Goal: Information Seeking & Learning: Check status

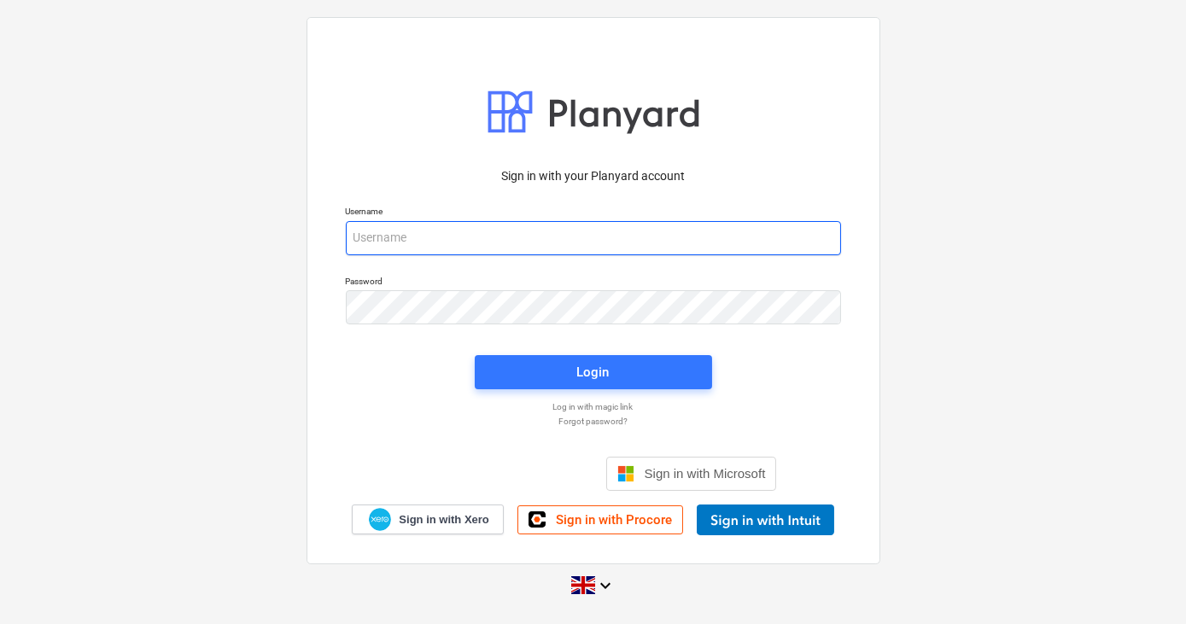
click at [398, 236] on input "email" at bounding box center [593, 238] width 495 height 34
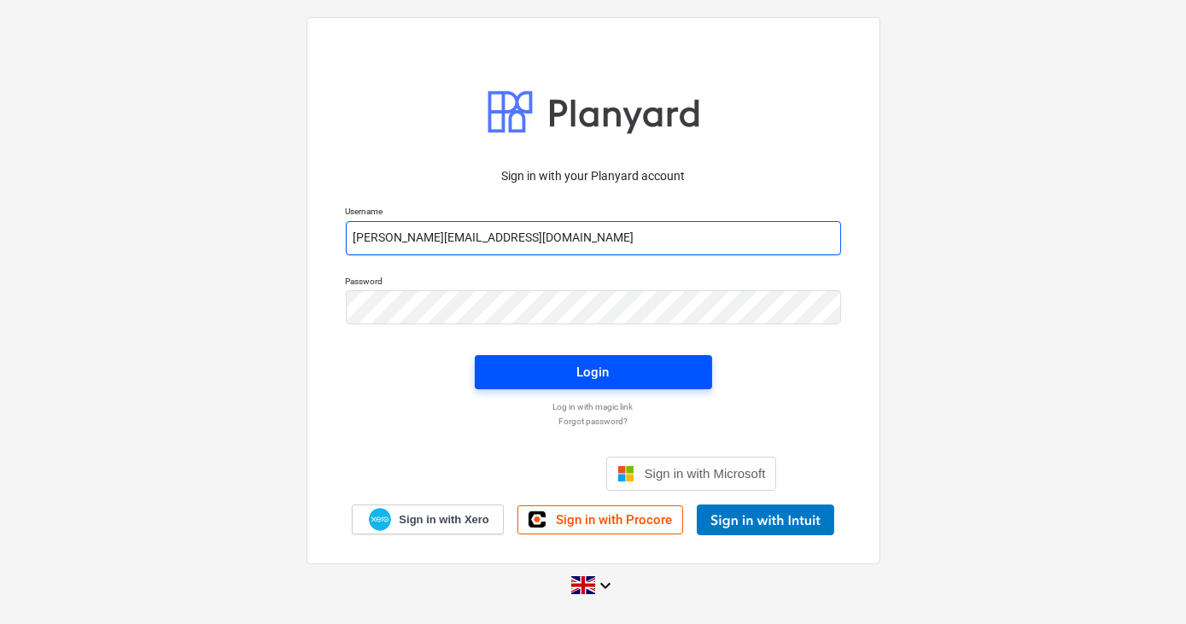
type input "[PERSON_NAME][EMAIL_ADDRESS][DOMAIN_NAME]"
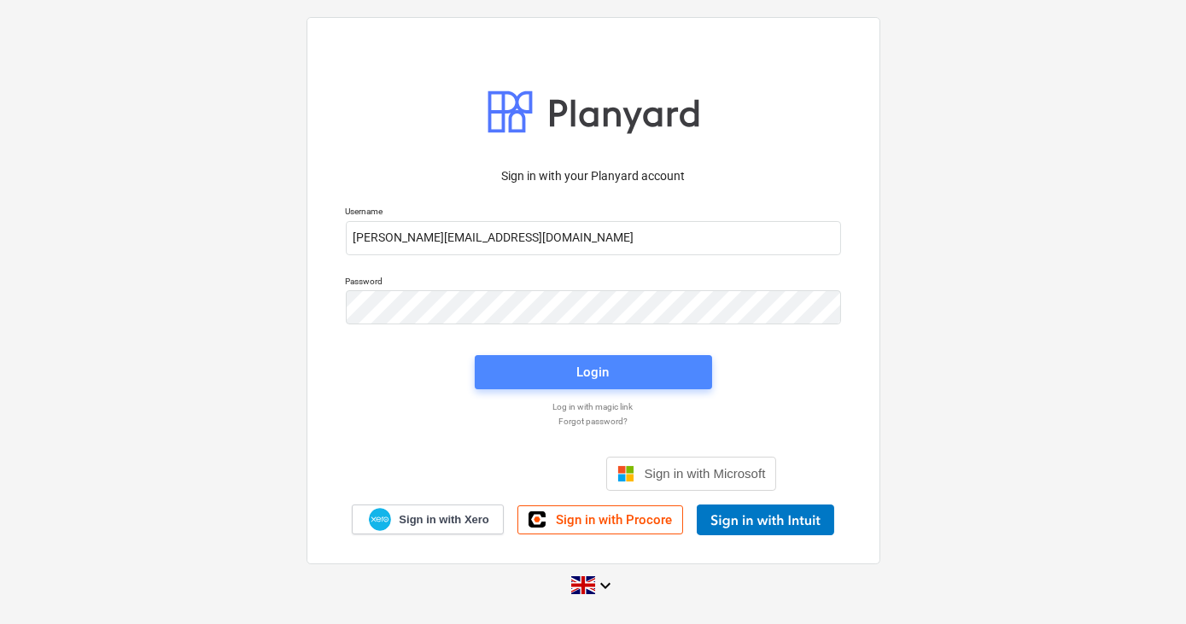
click at [603, 376] on div "Login" at bounding box center [593, 372] width 32 height 22
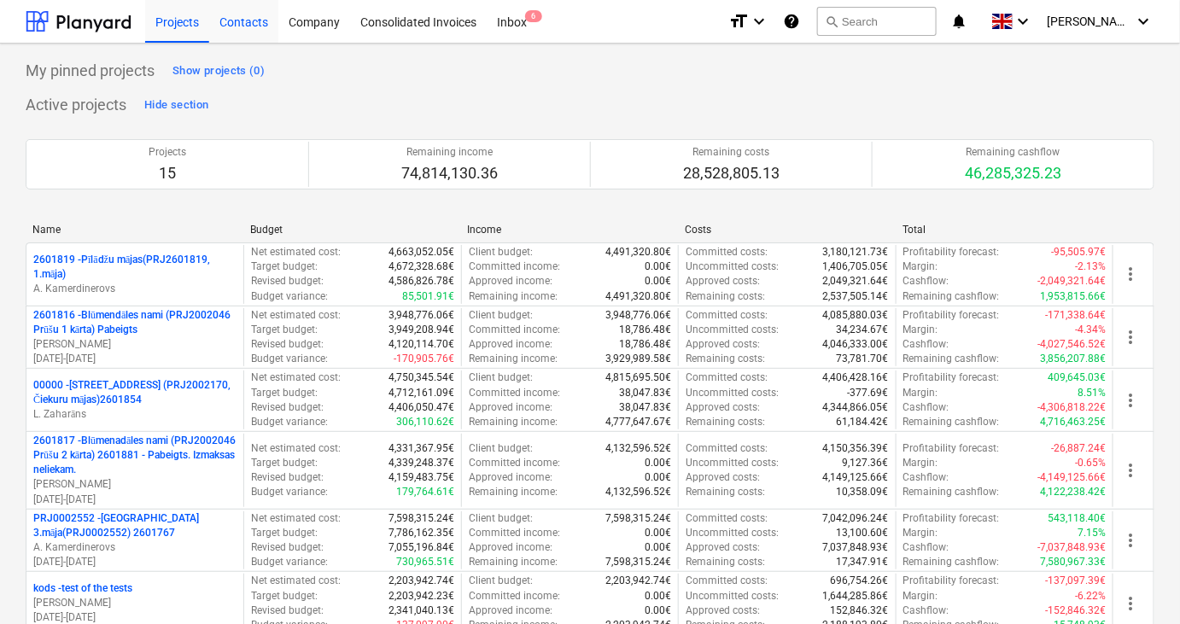
click at [253, 27] on div "Contacts" at bounding box center [243, 21] width 69 height 44
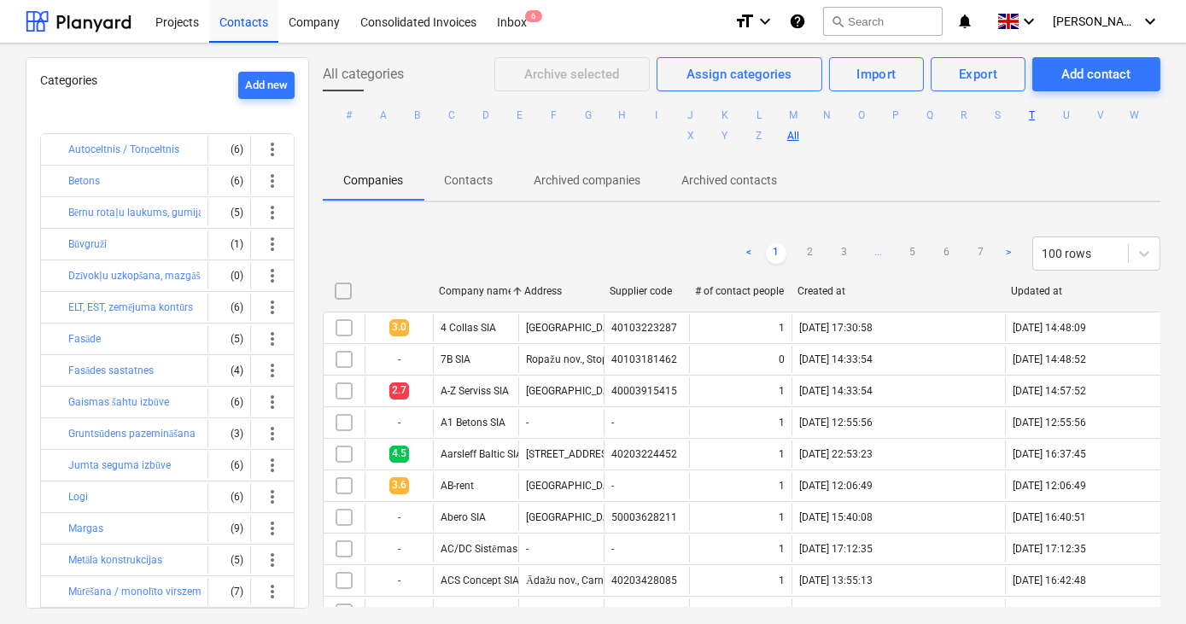
click at [1022, 110] on button "T" at bounding box center [1032, 115] width 20 height 20
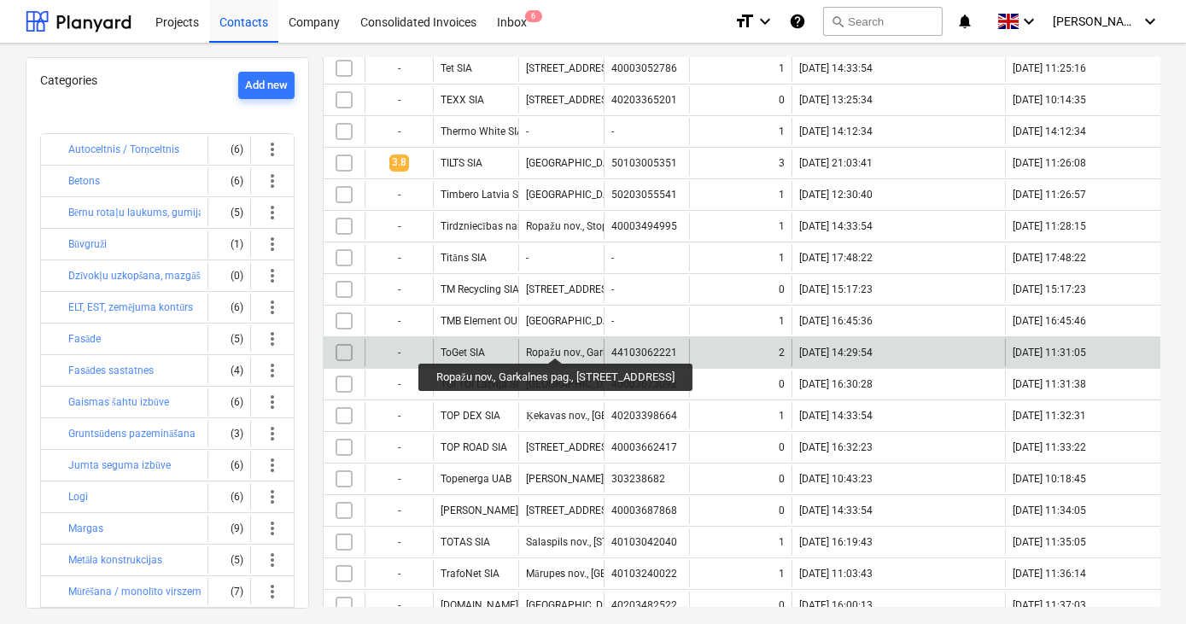
scroll to position [465, 0]
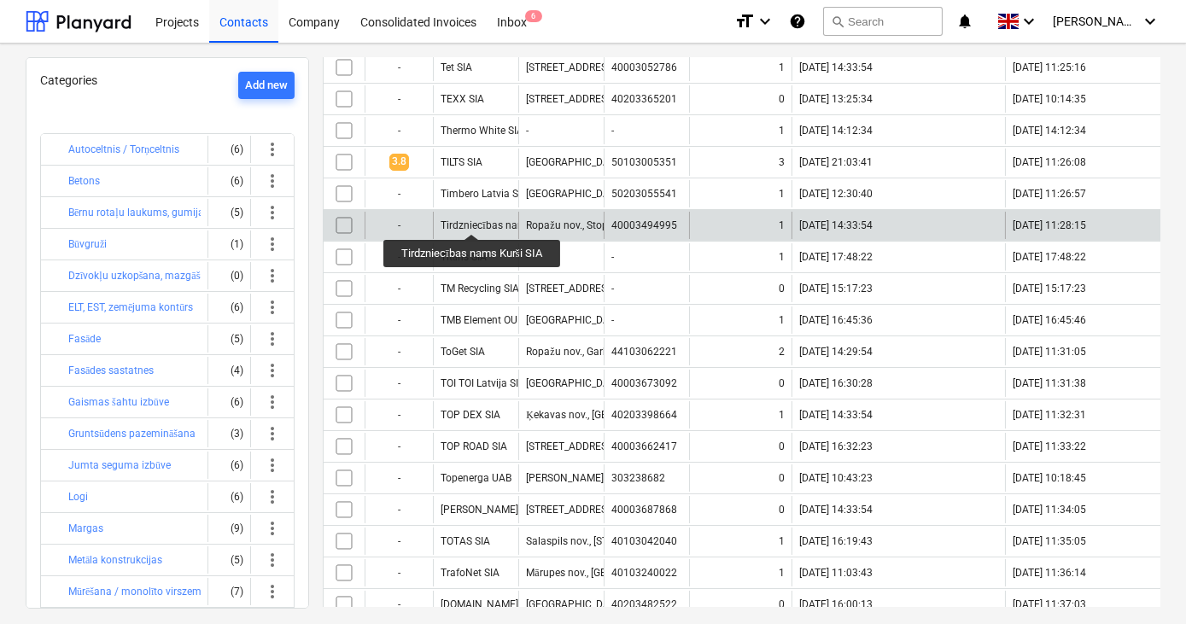
click at [473, 219] on div "Tirdzniecības nams Kurši SIA" at bounding box center [507, 225] width 134 height 13
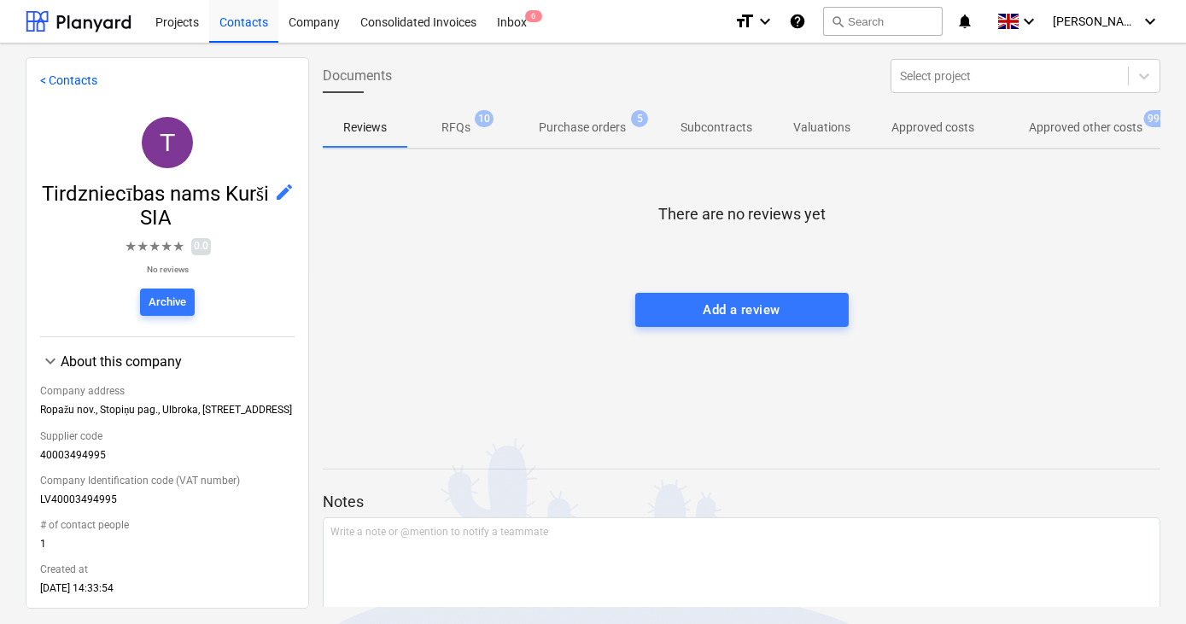
click at [583, 131] on p "Purchase orders" at bounding box center [582, 128] width 87 height 18
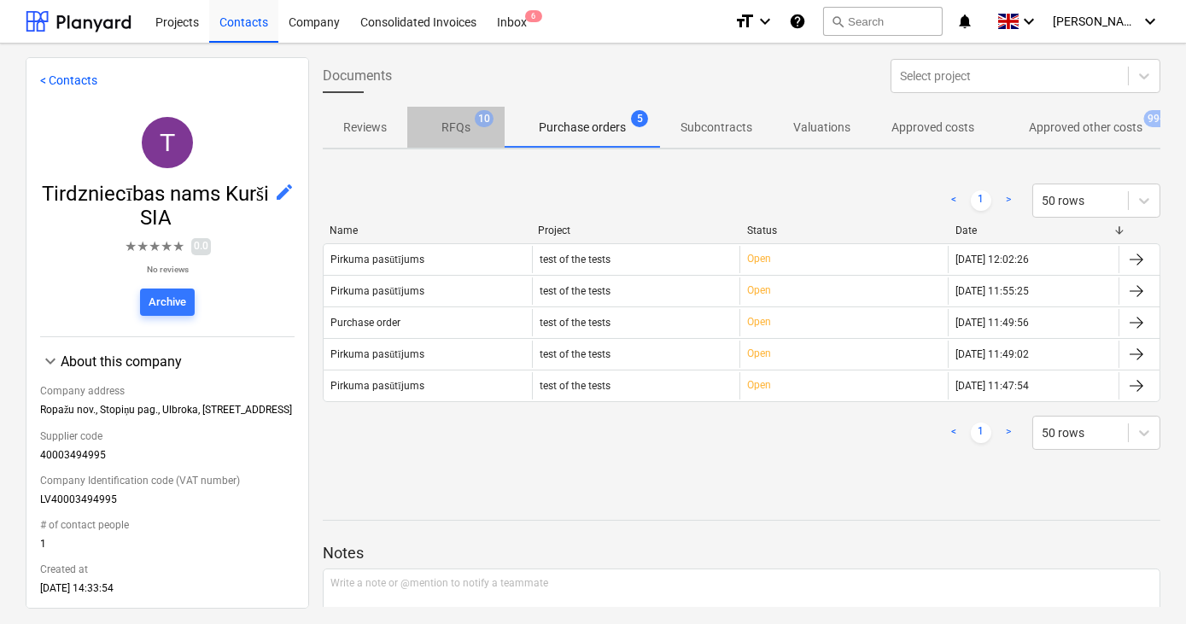
click at [461, 128] on p "RFQs" at bounding box center [455, 128] width 29 height 18
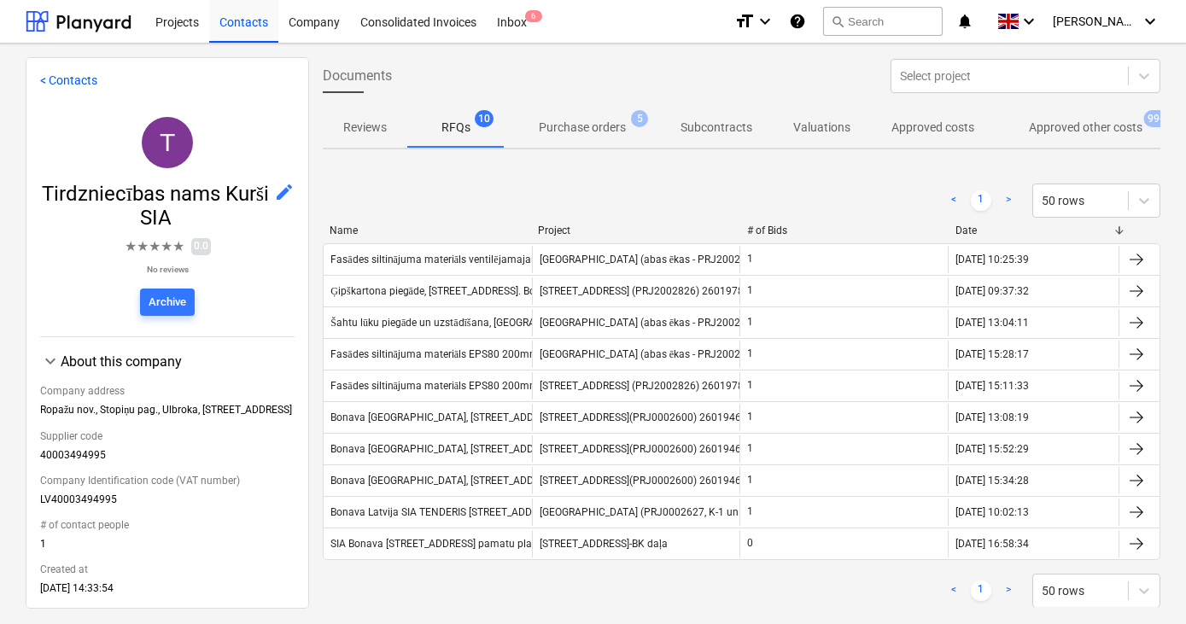
click at [1082, 122] on p "Approved other costs" at bounding box center [1086, 128] width 114 height 18
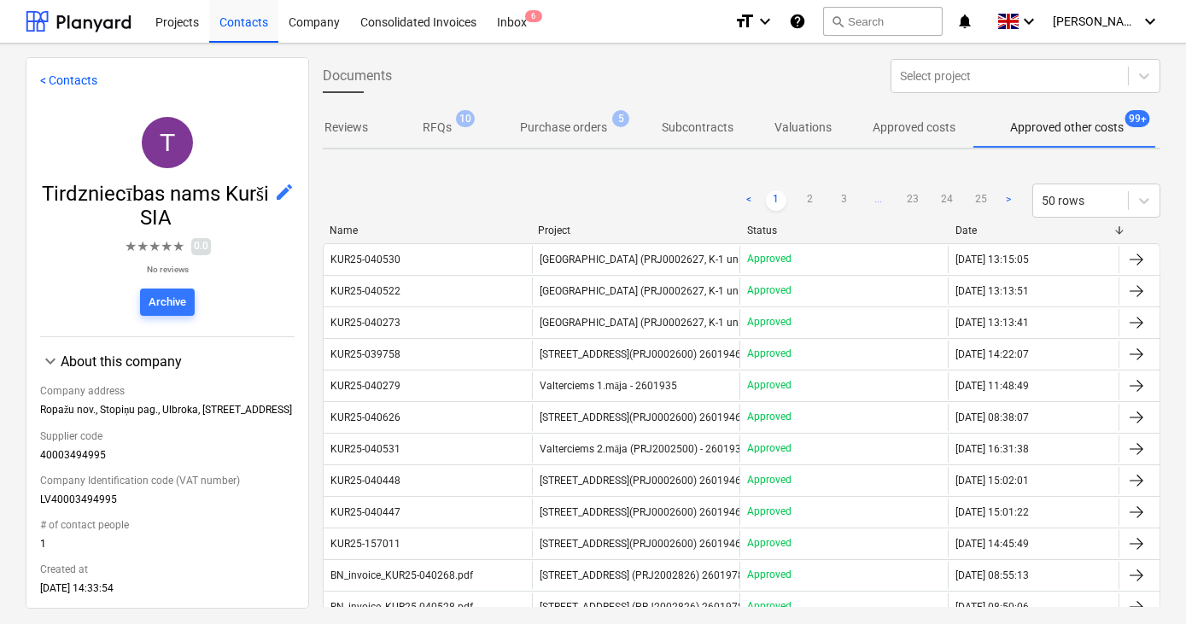
scroll to position [0, 20]
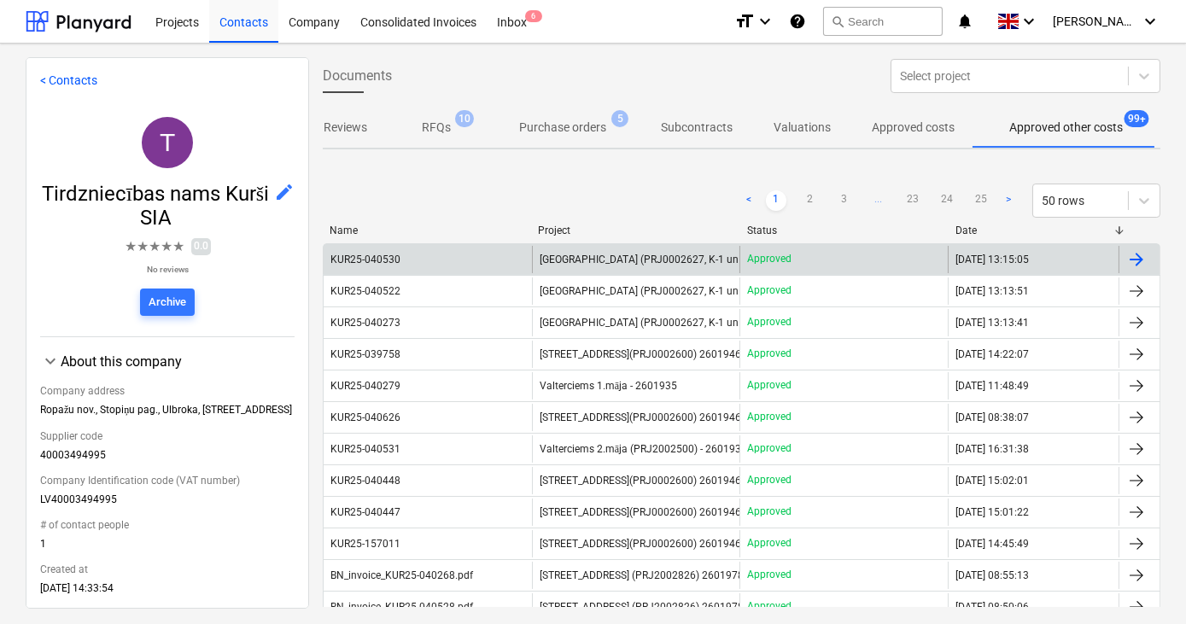
click at [578, 259] on span "[GEOGRAPHIC_DATA] (PRJ0002627, K-1 un K-2(2.kārta) 2601960" at bounding box center [688, 260] width 299 height 13
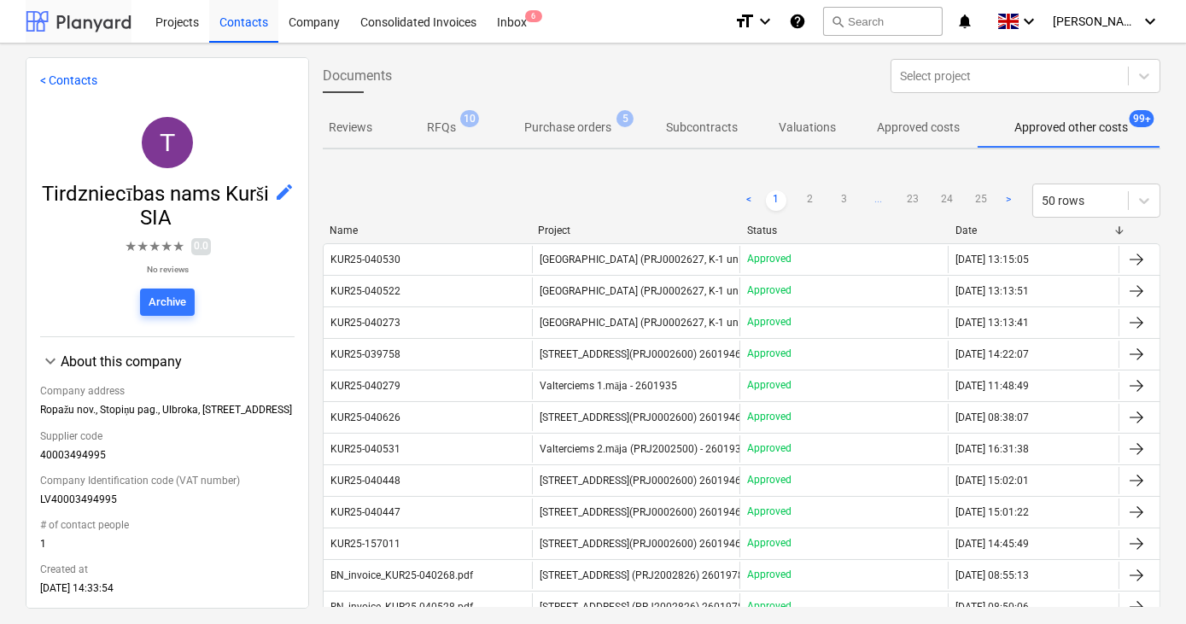
scroll to position [0, 20]
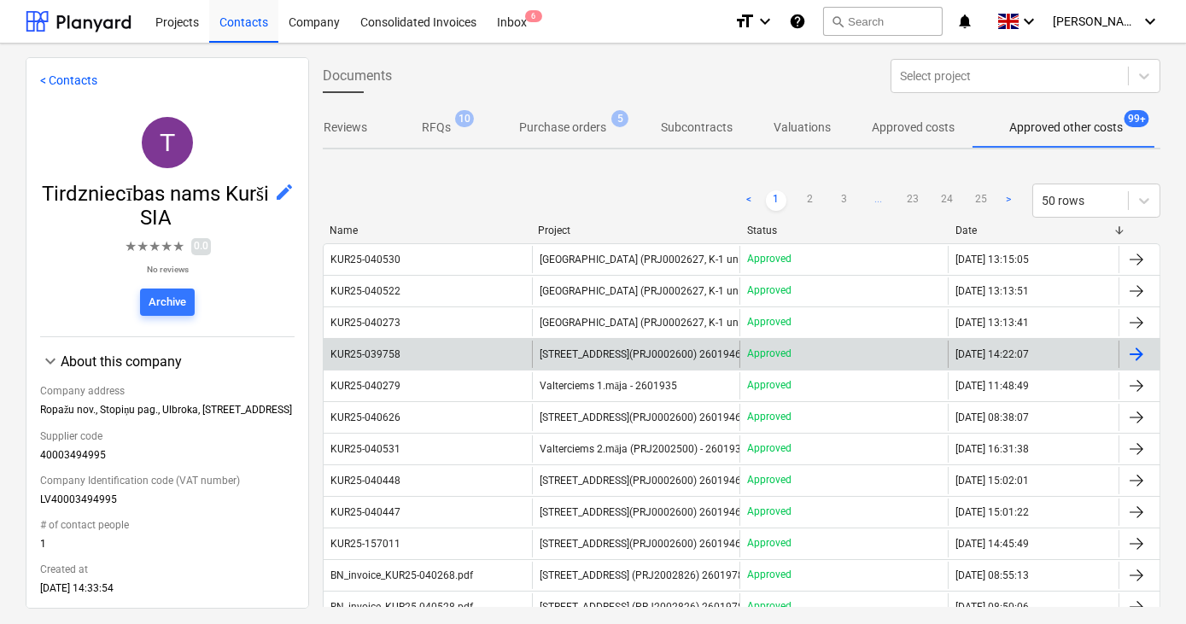
click at [582, 352] on span "[STREET_ADDRESS](PRJ0002600) 2601946" at bounding box center [639, 354] width 201 height 12
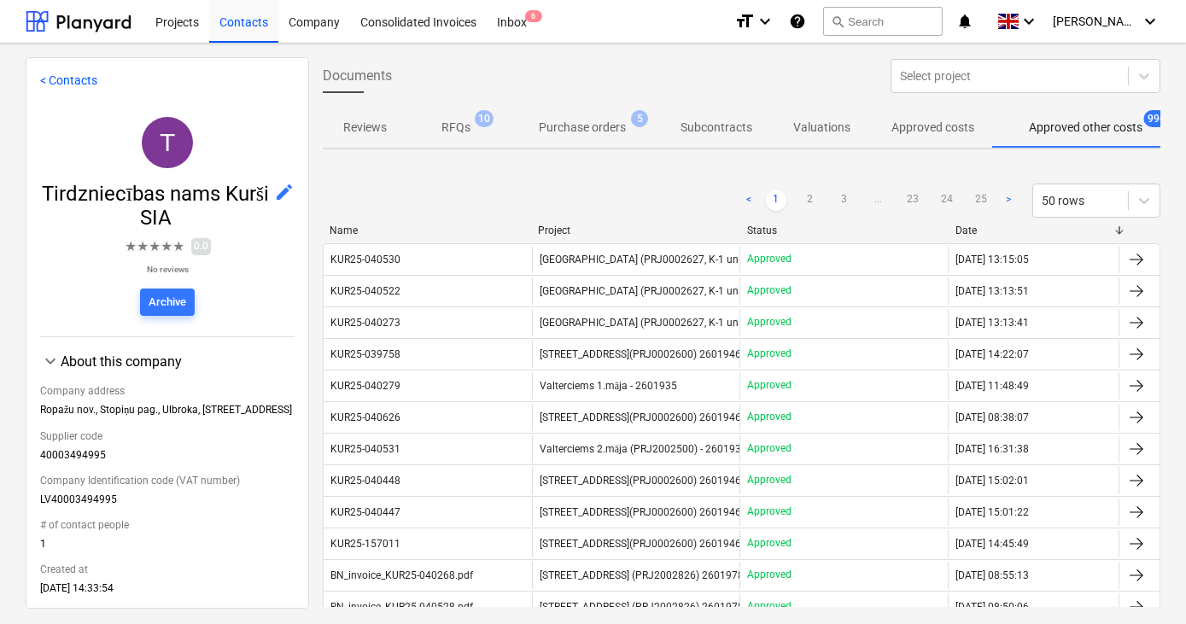
scroll to position [0, 20]
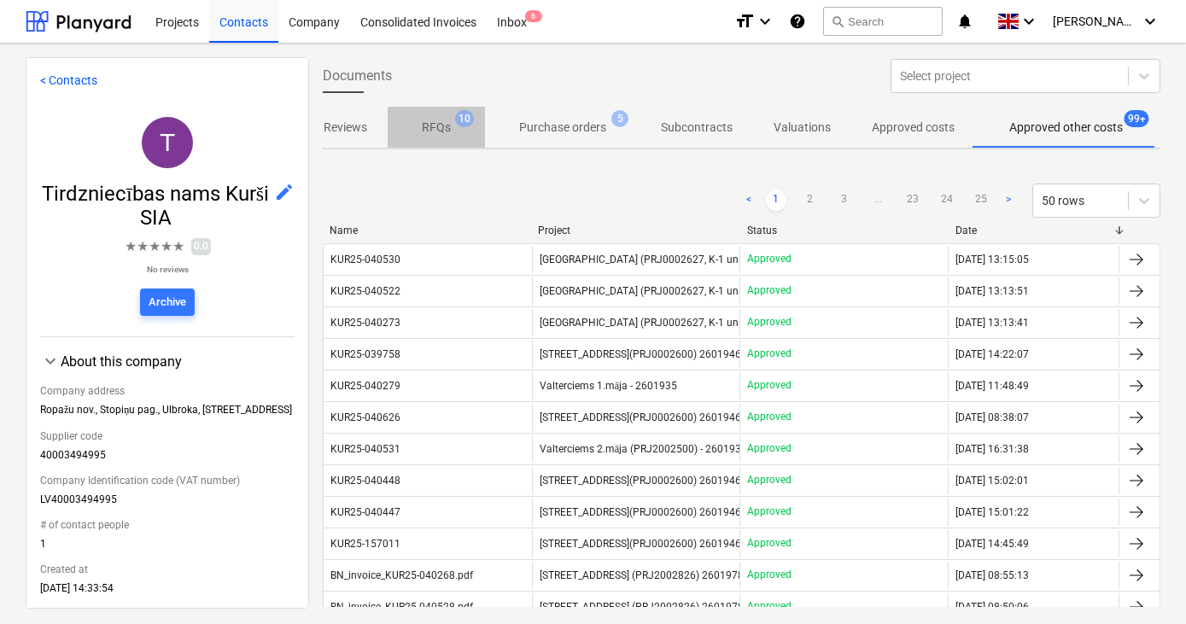
click at [434, 130] on p "RFQs" at bounding box center [436, 128] width 29 height 18
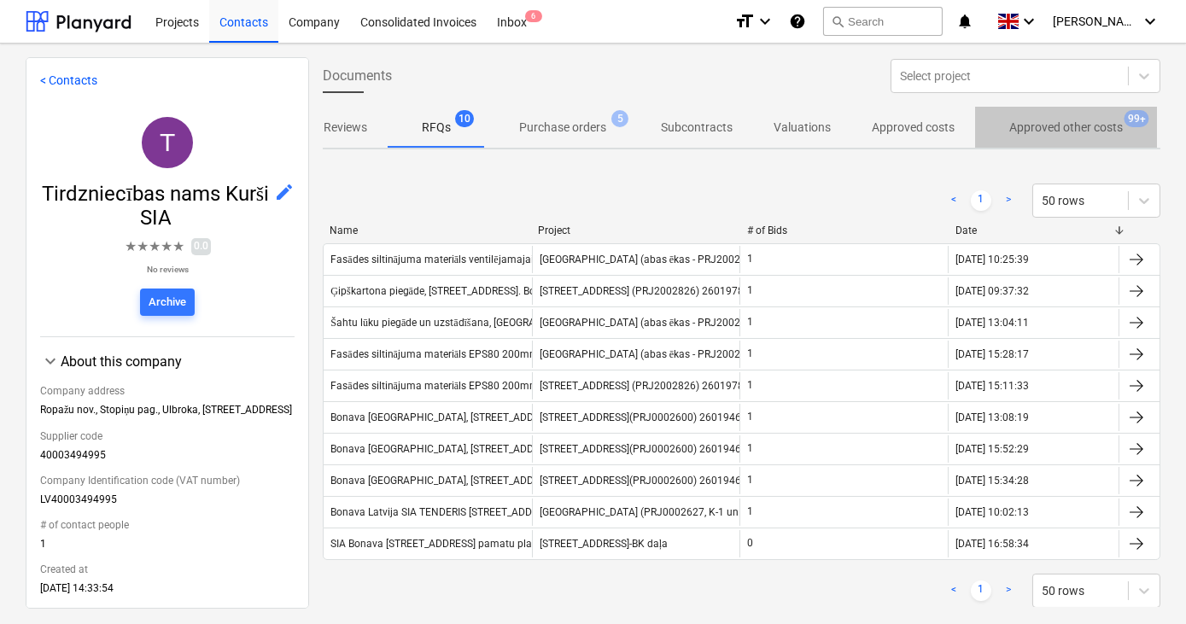
click at [1058, 125] on p "Approved other costs" at bounding box center [1066, 128] width 114 height 18
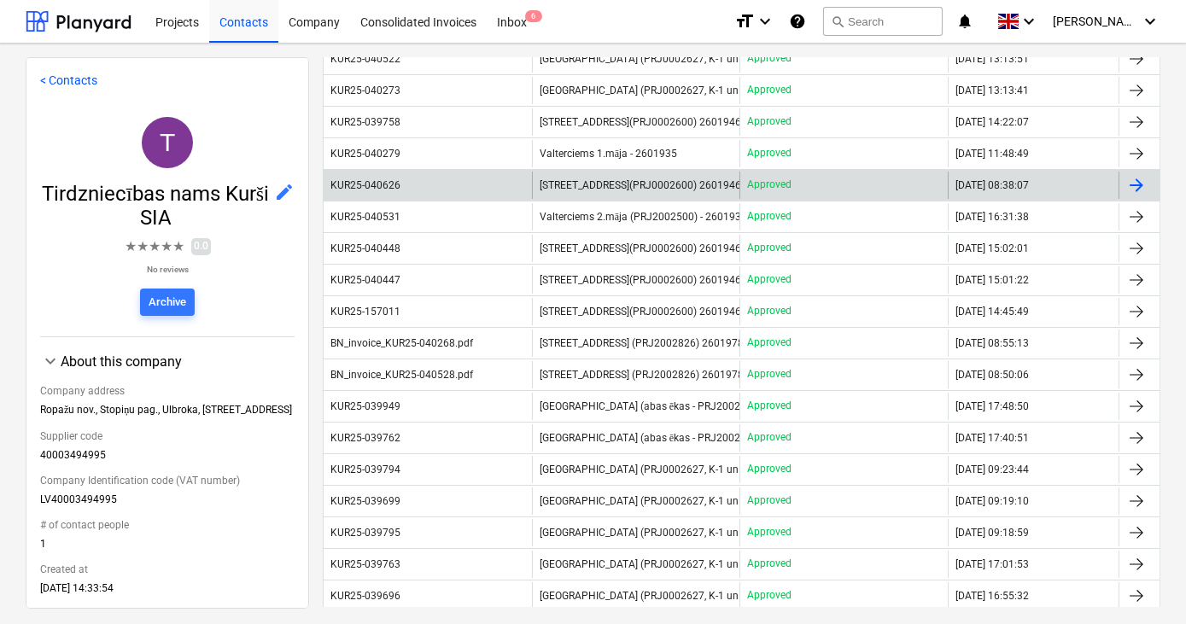
scroll to position [155, 0]
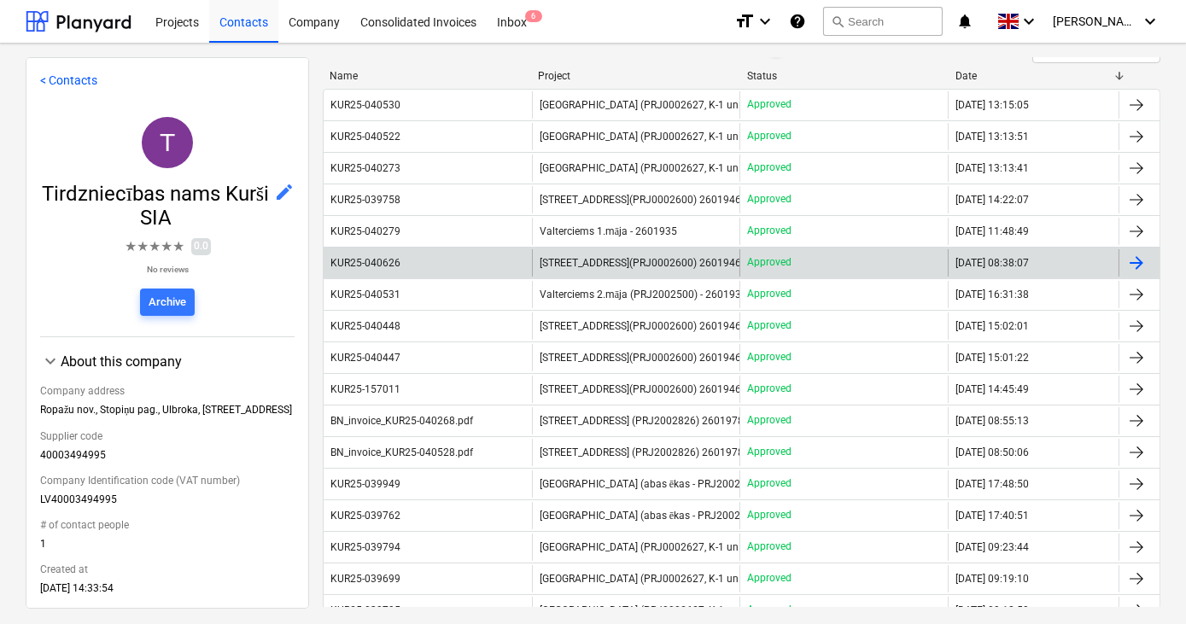
click at [598, 264] on span "[STREET_ADDRESS](PRJ0002600) 2601946" at bounding box center [639, 263] width 201 height 12
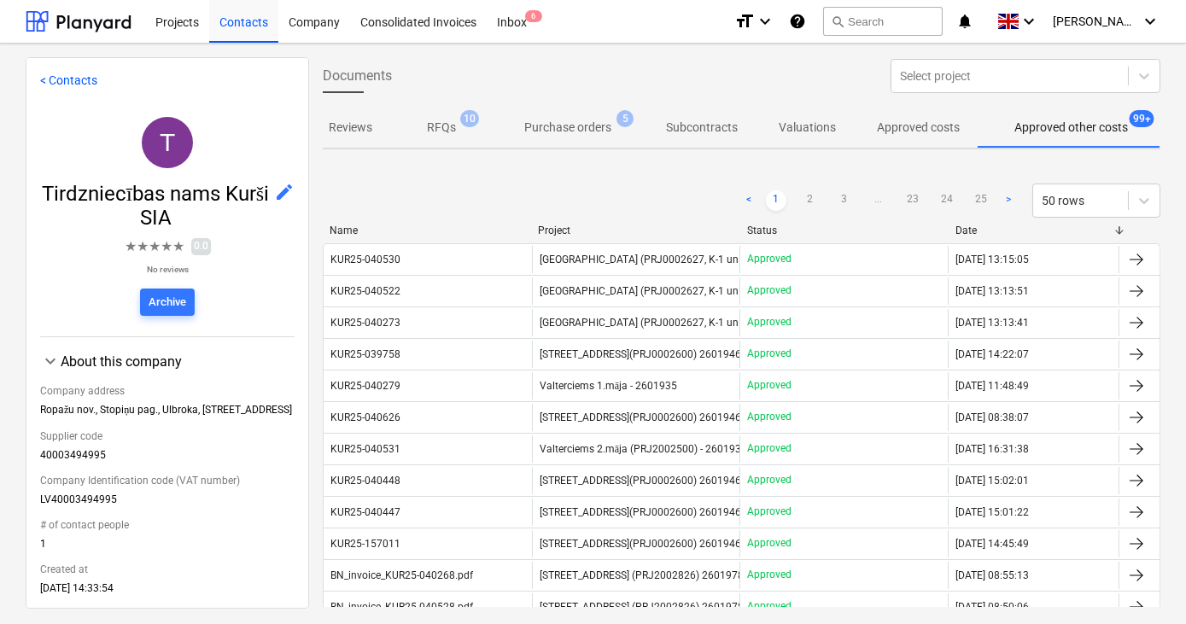
scroll to position [0, 20]
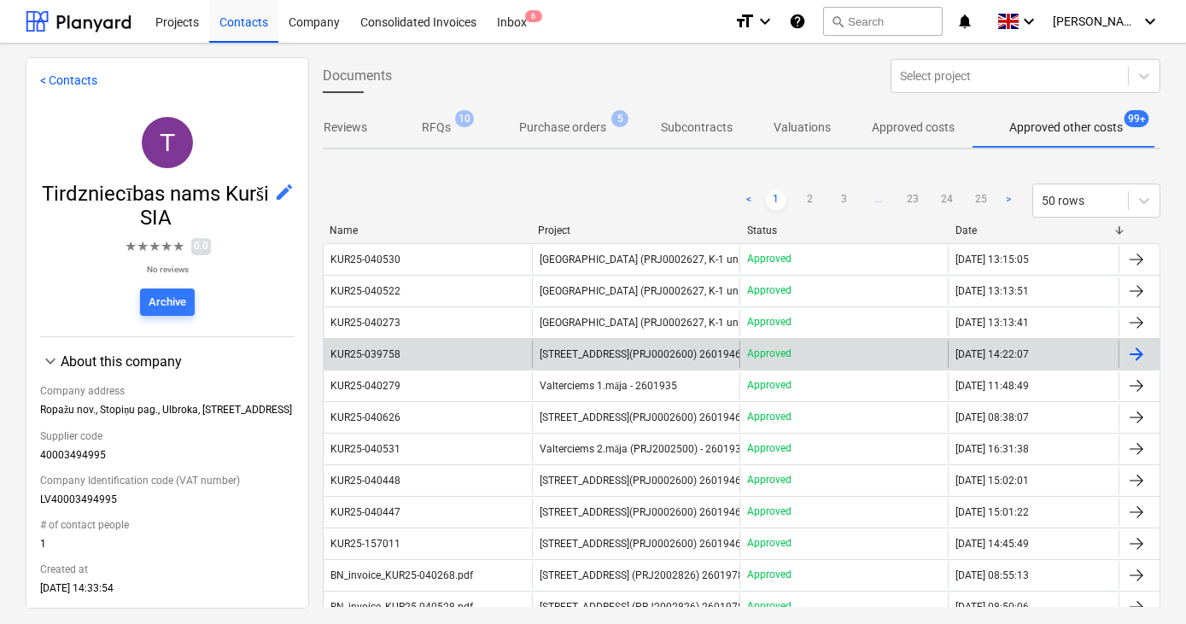
click at [574, 359] on span "[STREET_ADDRESS](PRJ0002600) 2601946" at bounding box center [639, 354] width 201 height 12
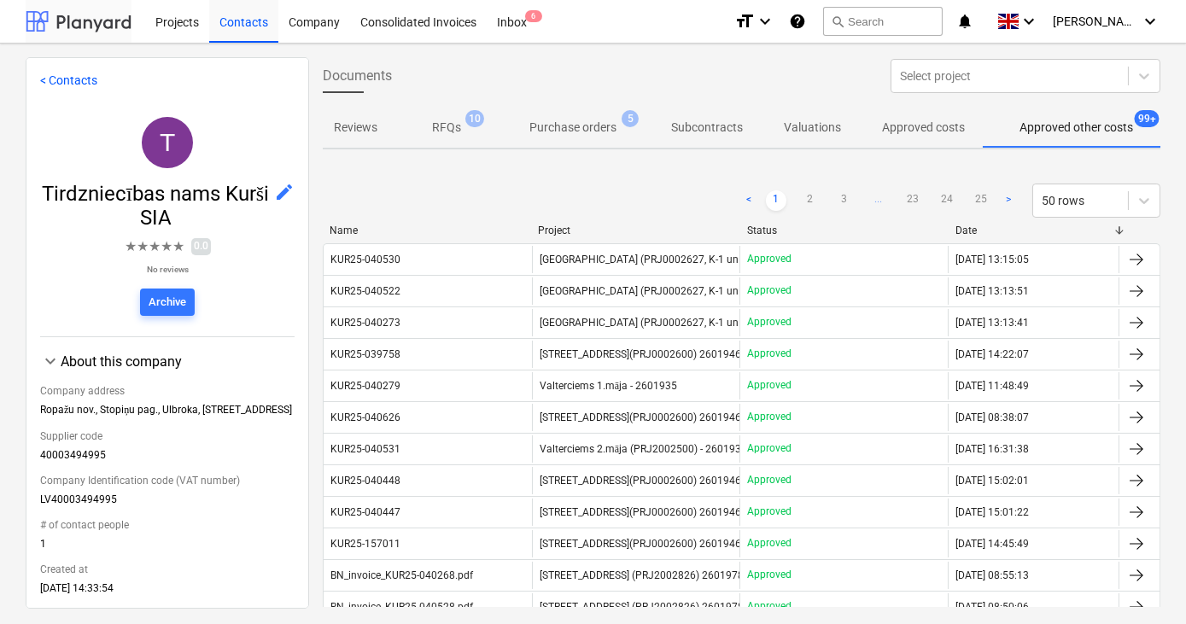
scroll to position [0, 20]
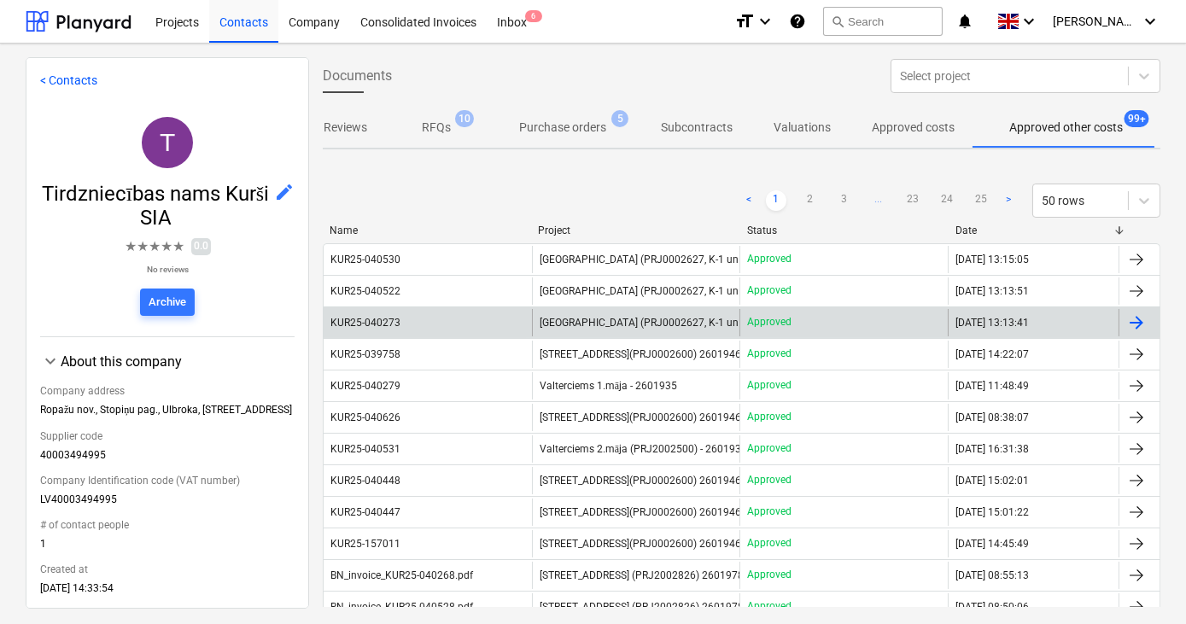
click at [588, 317] on span "[GEOGRAPHIC_DATA] (PRJ0002627, K-1 un K-2(2.kārta) 2601960" at bounding box center [688, 323] width 299 height 13
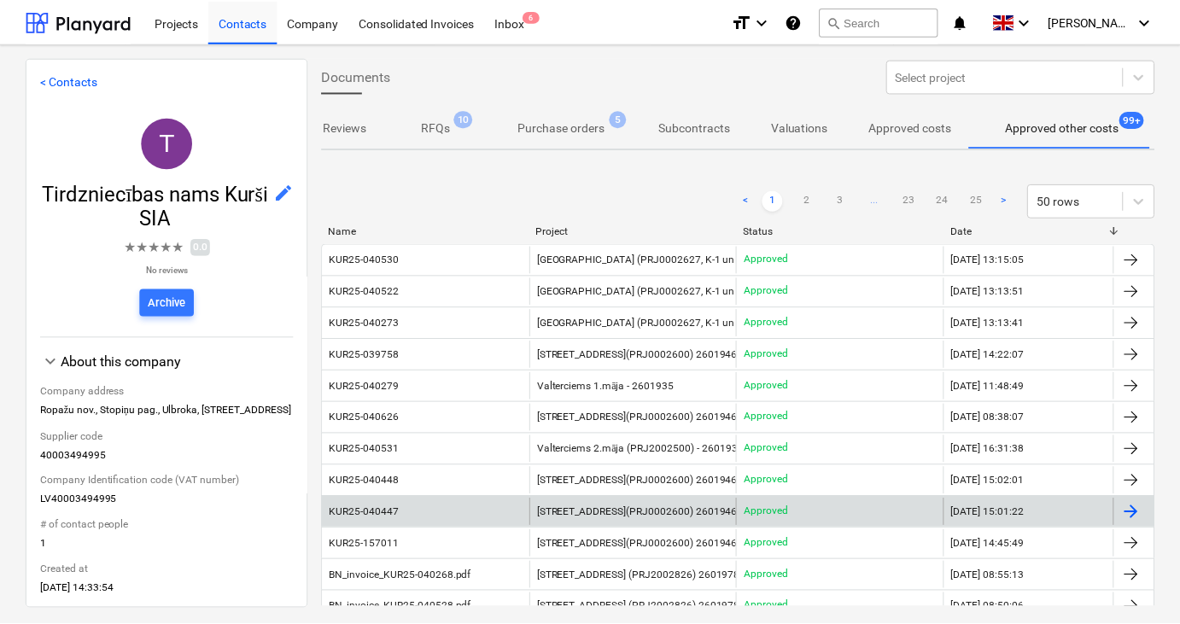
scroll to position [0, 20]
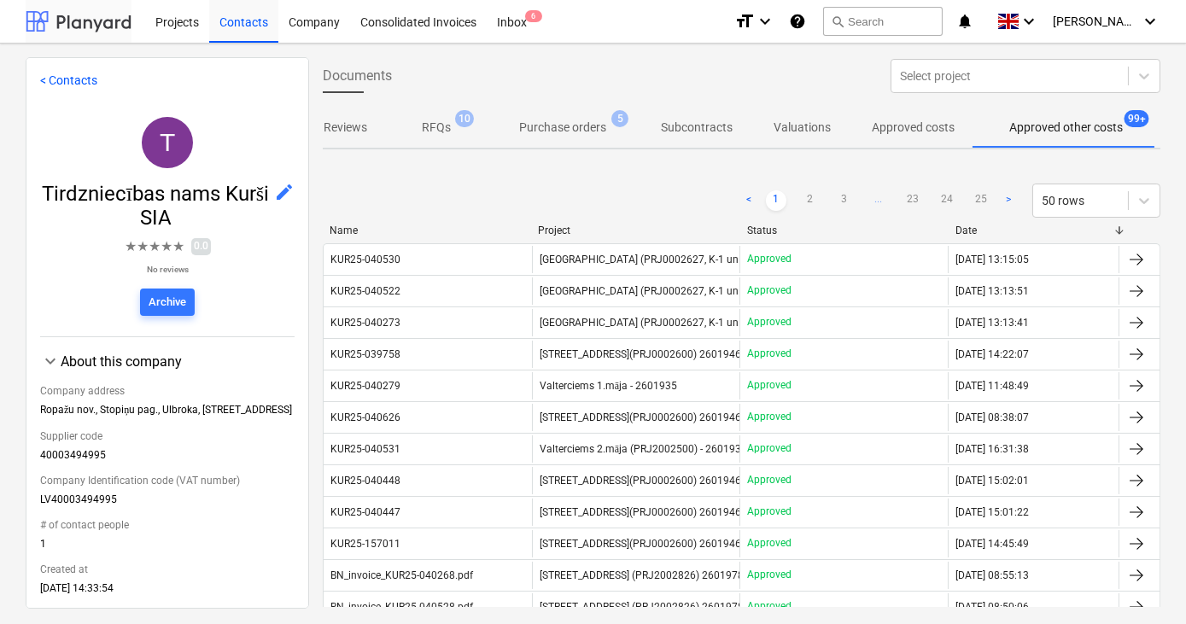
click at [81, 26] on div at bounding box center [79, 21] width 106 height 43
